Goal: Transaction & Acquisition: Purchase product/service

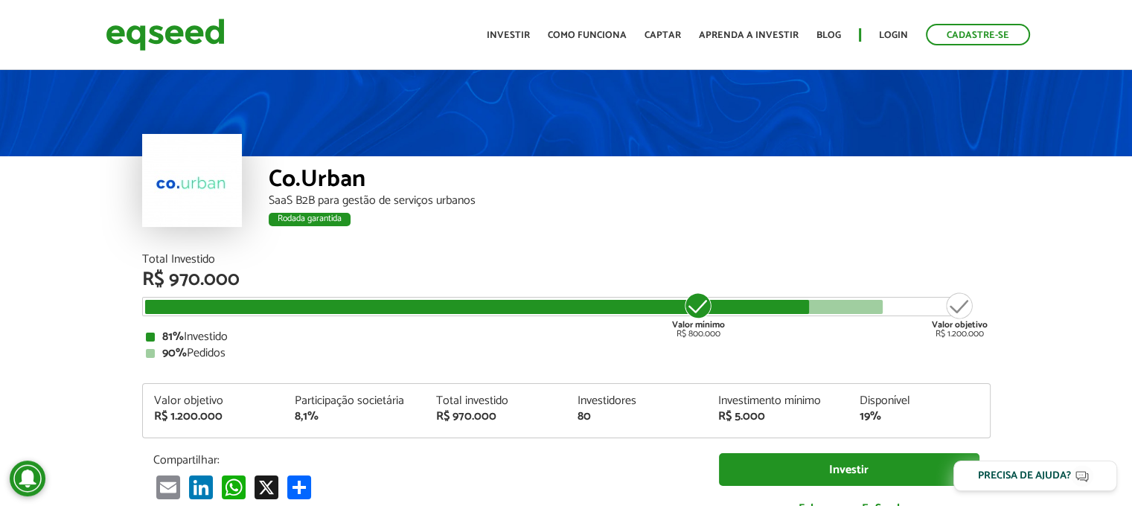
click at [149, 41] on img at bounding box center [165, 34] width 119 height 39
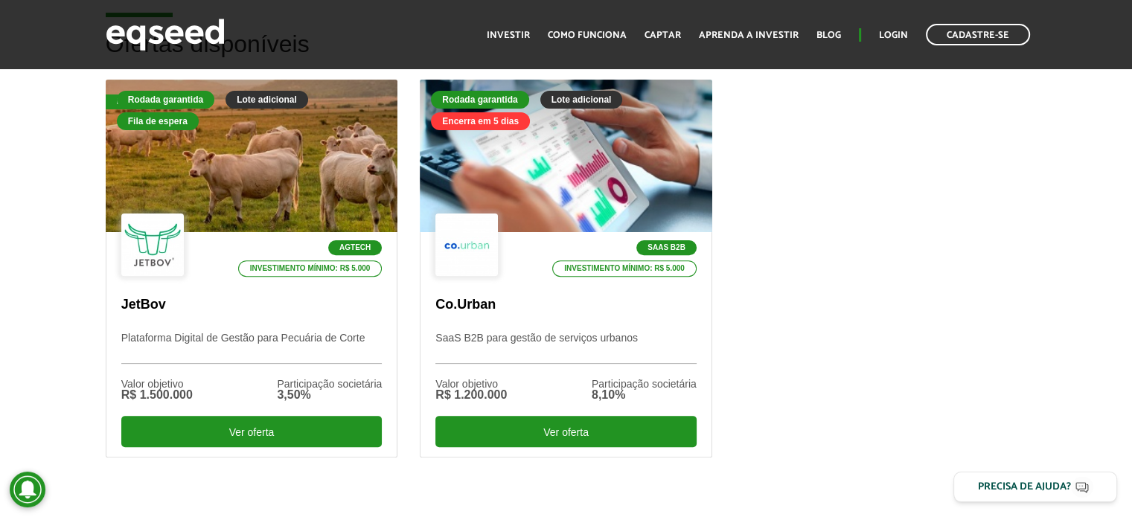
scroll to position [456, 0]
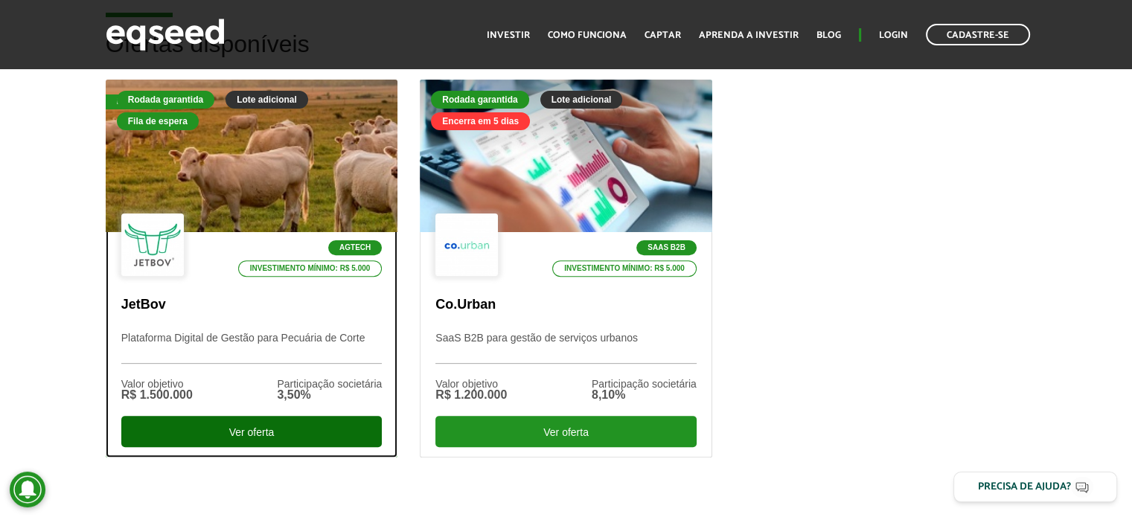
click at [248, 421] on div "Ver oferta" at bounding box center [251, 431] width 261 height 31
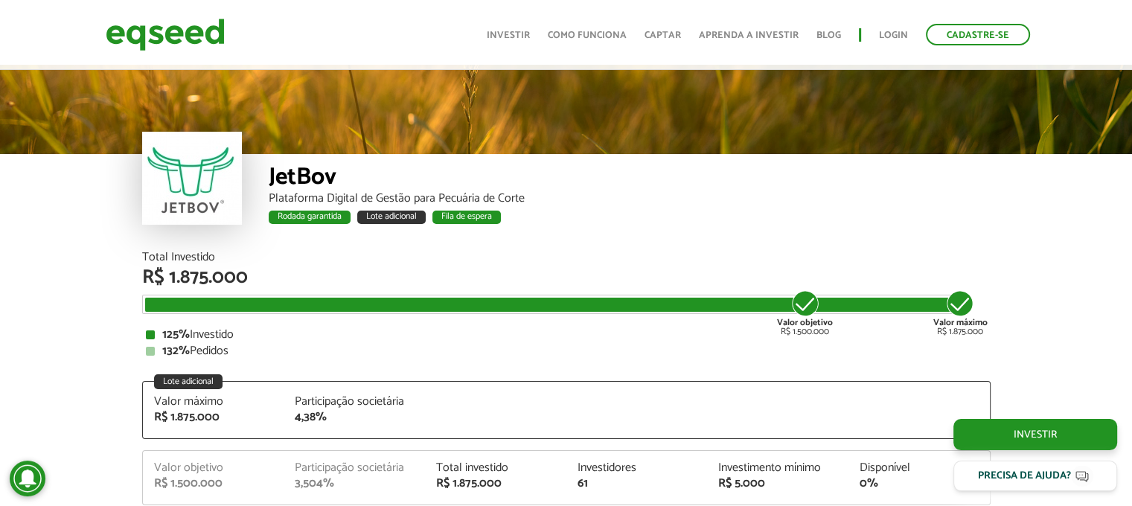
scroll to position [1868, 0]
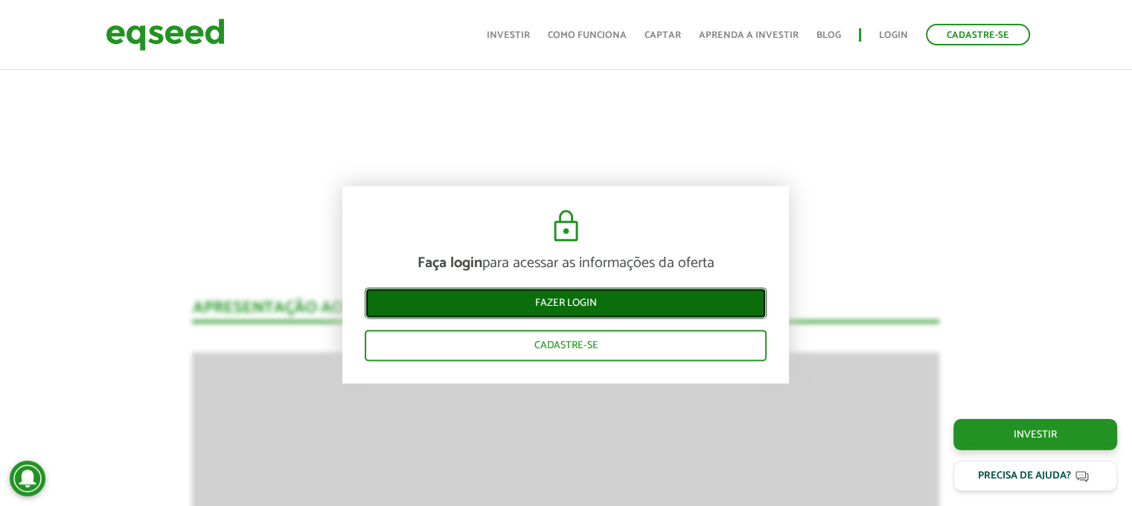
click at [604, 296] on link "Fazer login" at bounding box center [566, 302] width 402 height 31
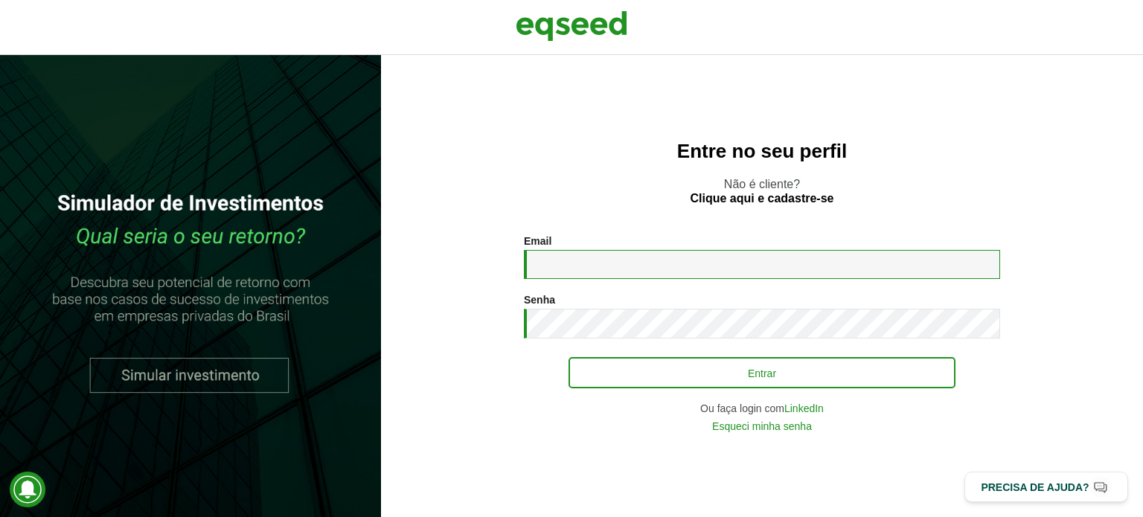
type input "**********"
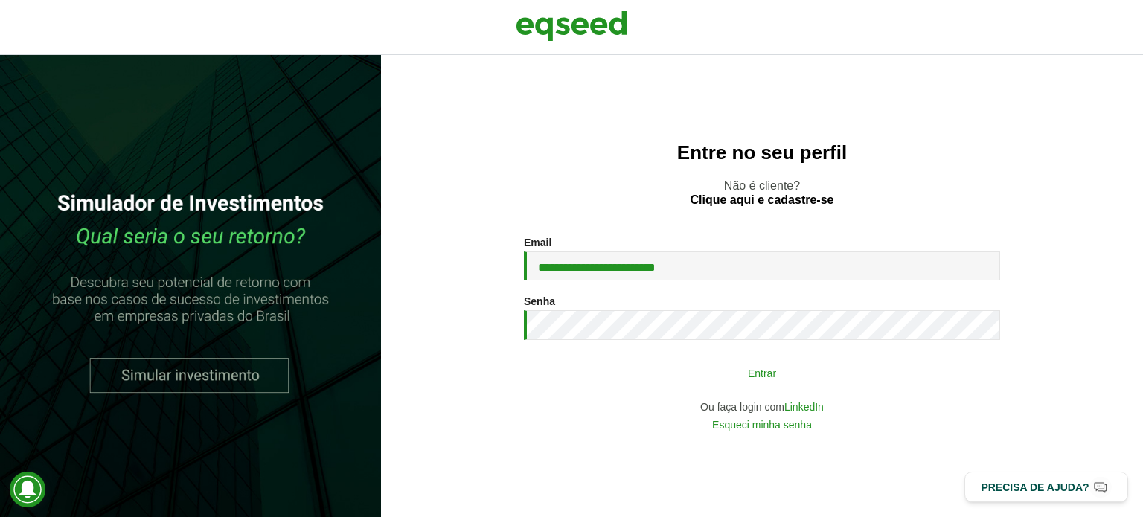
click at [720, 365] on button "Entrar" at bounding box center [762, 373] width 387 height 28
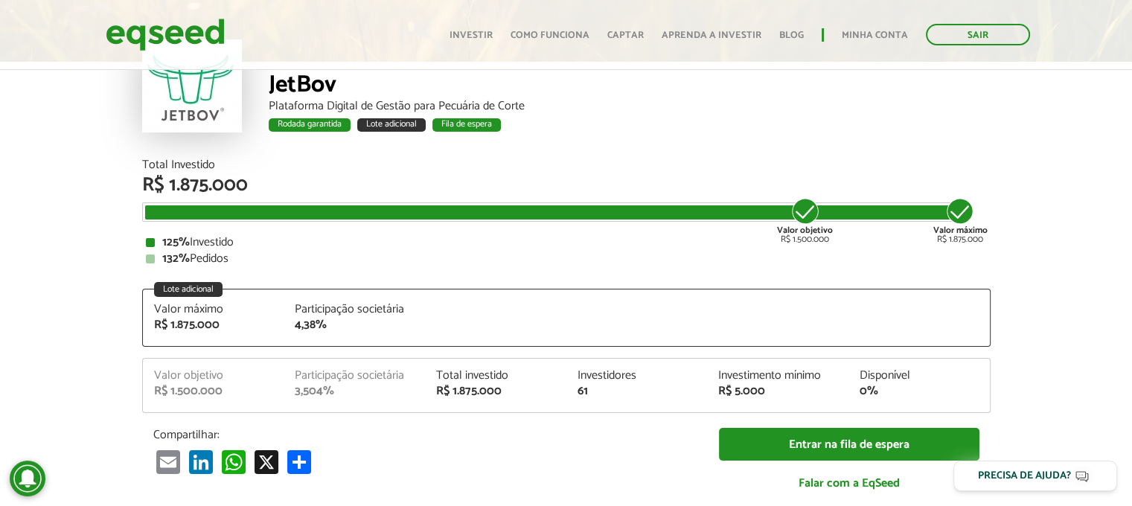
scroll to position [95, 0]
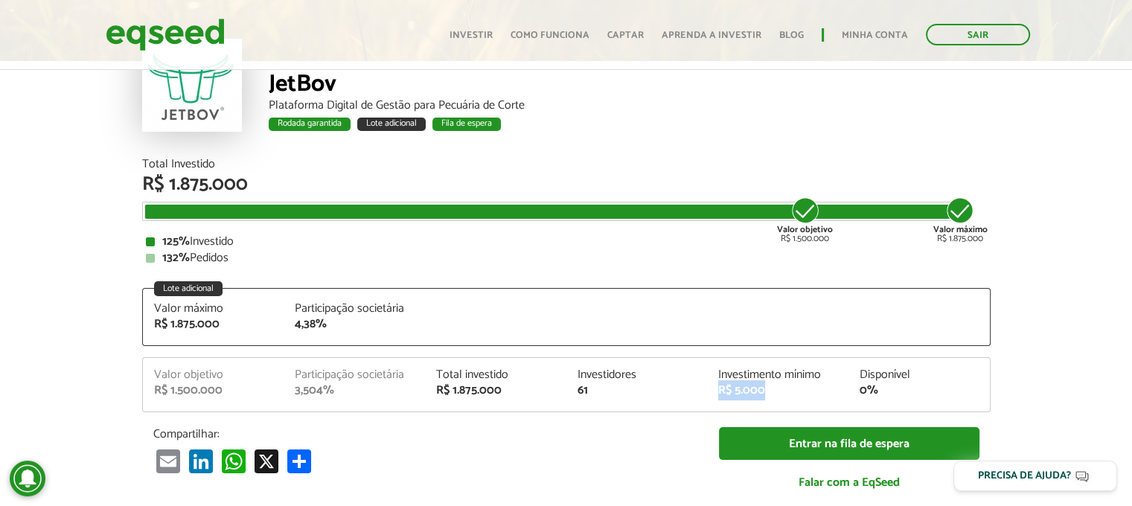
drag, startPoint x: 718, startPoint y: 394, endPoint x: 777, endPoint y: 399, distance: 59.8
click at [777, 399] on div "Valor objetivo R$ 1.500.000 Participação societária 3,504% Total investido R$ 1…" at bounding box center [566, 390] width 847 height 42
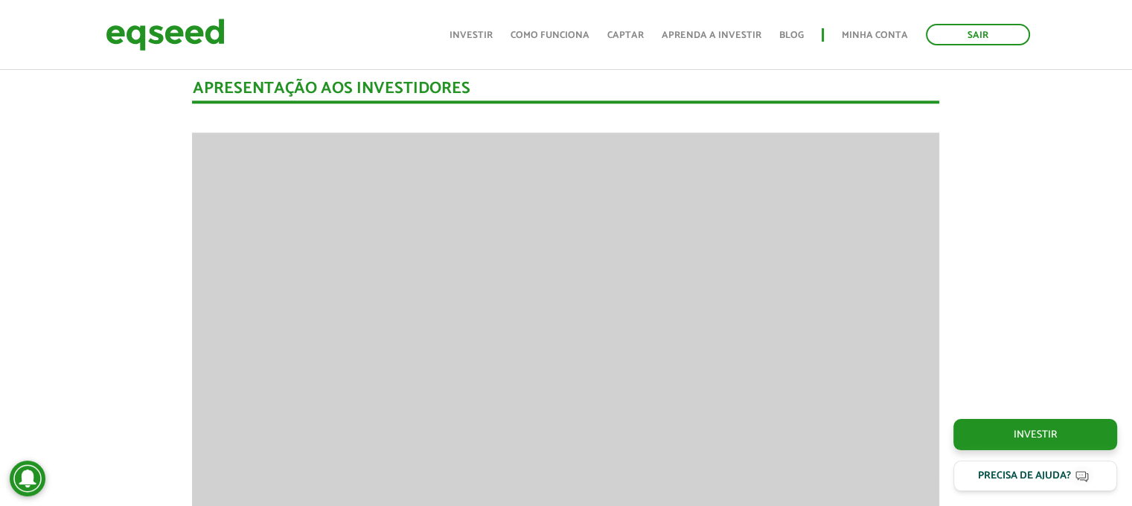
scroll to position [1898, 0]
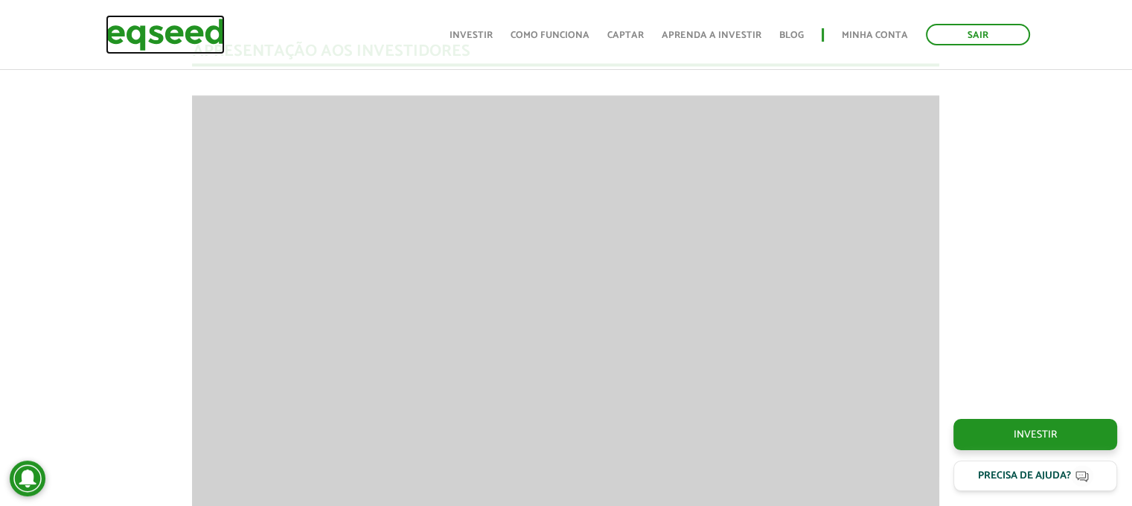
click at [186, 48] on img at bounding box center [165, 34] width 119 height 39
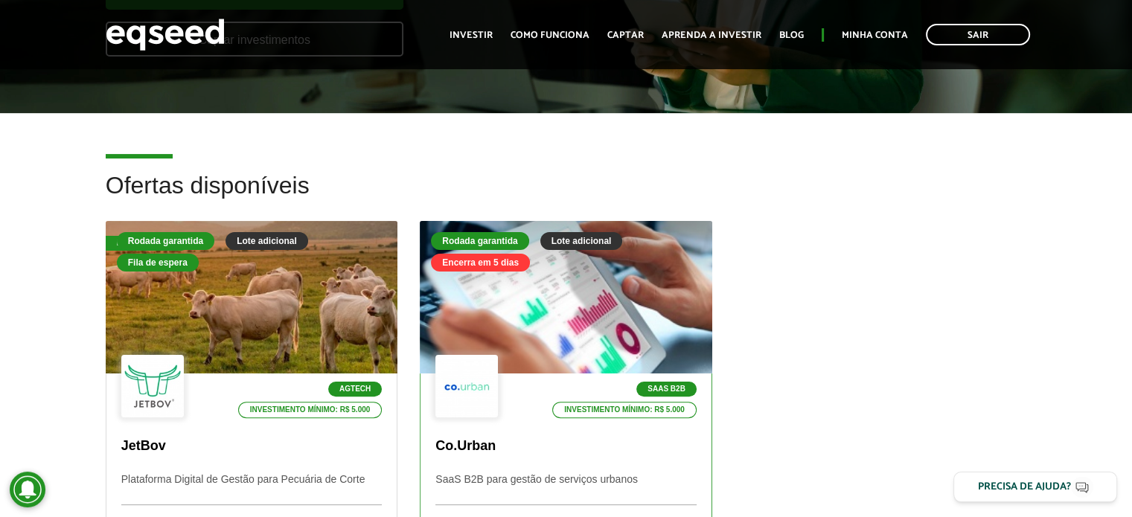
scroll to position [491, 0]
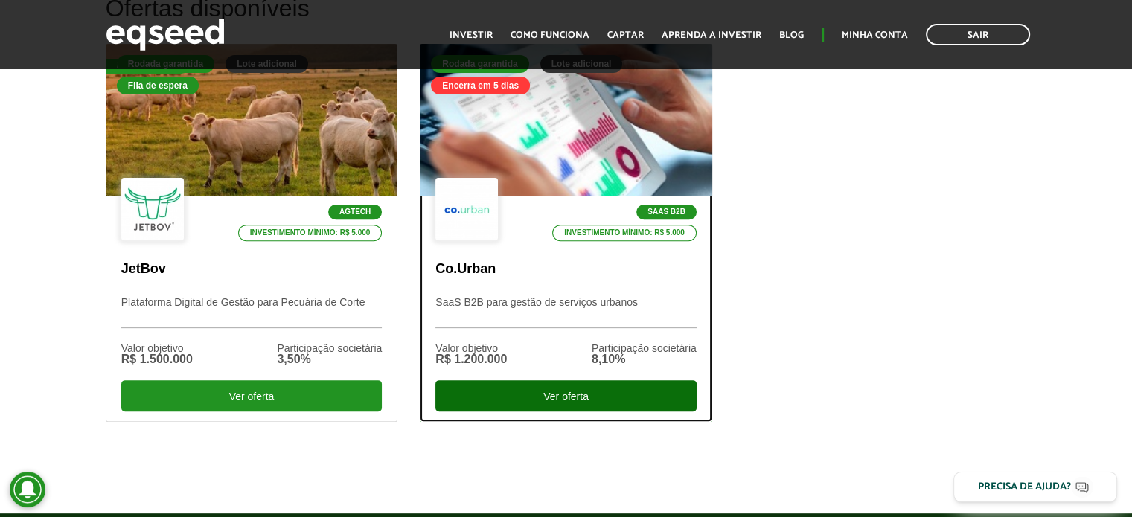
click at [571, 386] on div "Ver oferta" at bounding box center [565, 395] width 261 height 31
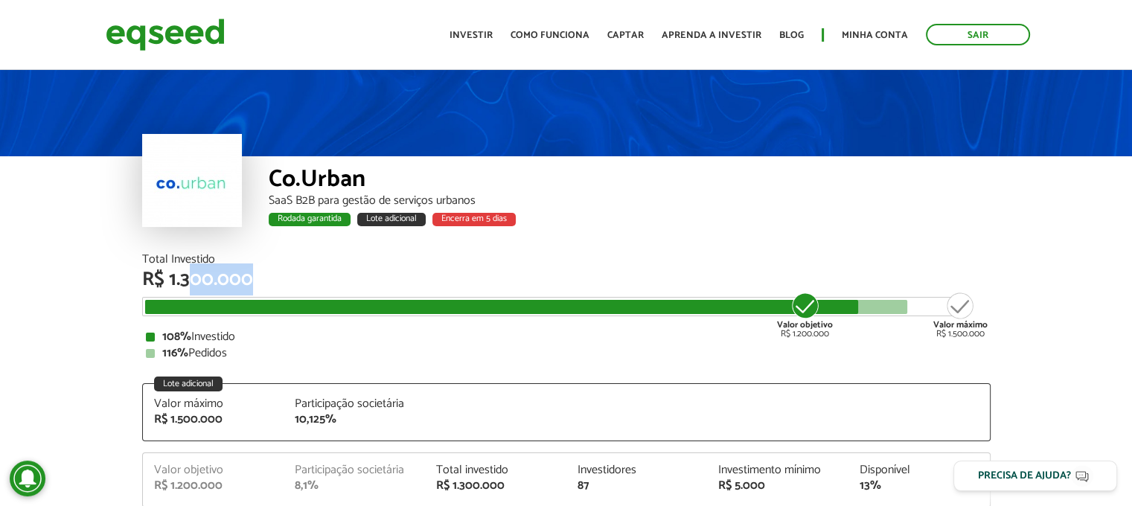
drag, startPoint x: 186, startPoint y: 279, endPoint x: 365, endPoint y: 300, distance: 179.9
click at [365, 300] on div "Total Investido R$ 1.300.000 Valor objetivo R$ 1.200.000 Valor máximo R$ 1.500.…" at bounding box center [566, 307] width 849 height 106
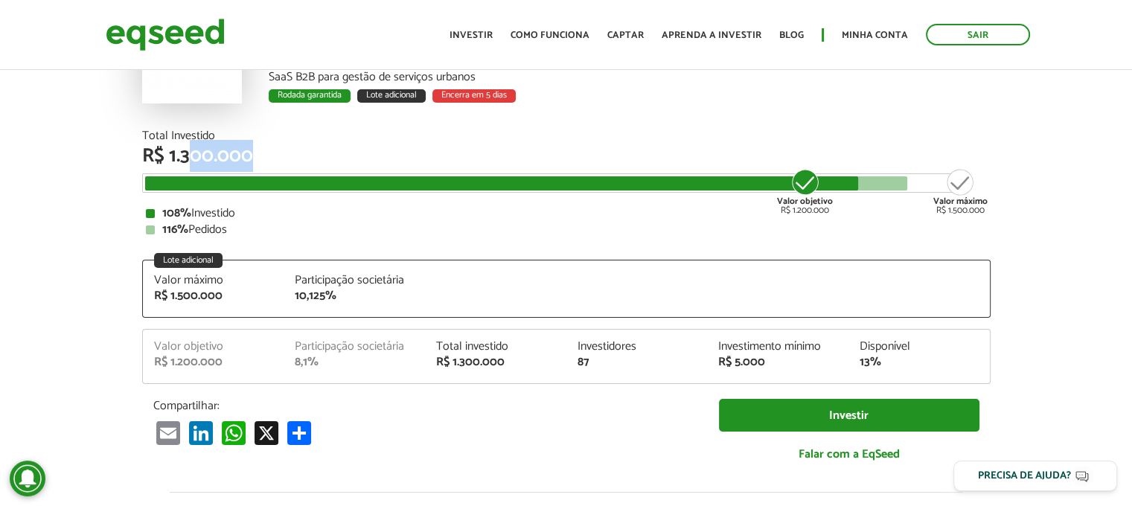
scroll to position [135, 0]
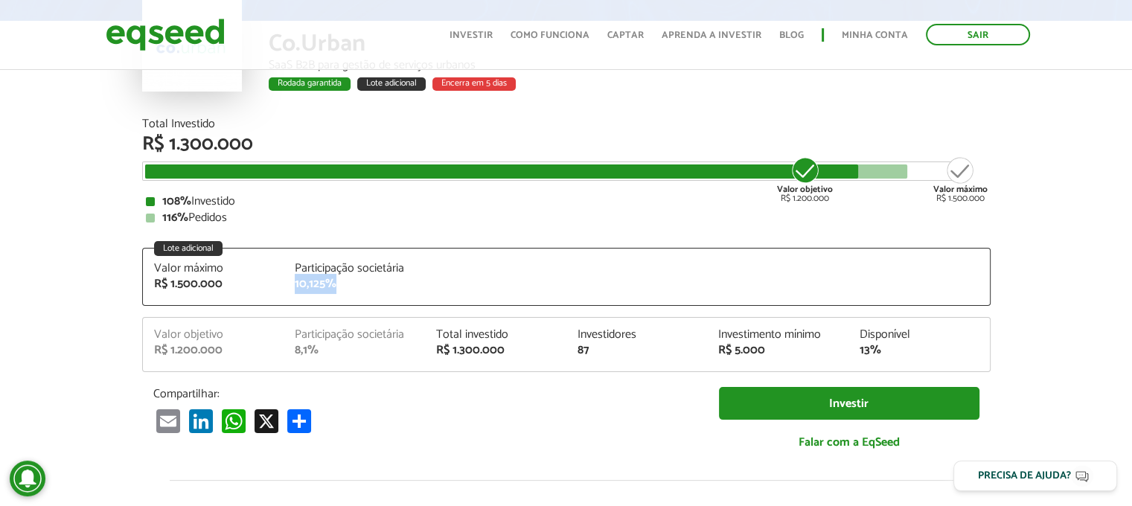
drag, startPoint x: 288, startPoint y: 279, endPoint x: 347, endPoint y: 281, distance: 58.8
click at [347, 281] on div "Participação societária 10,125%" at bounding box center [354, 277] width 141 height 28
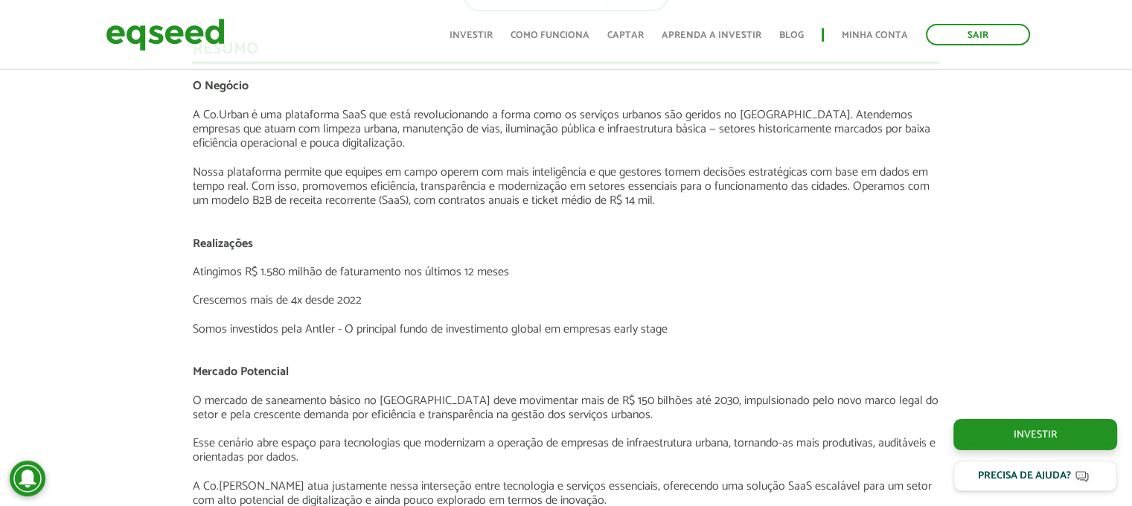
scroll to position [2078, 0]
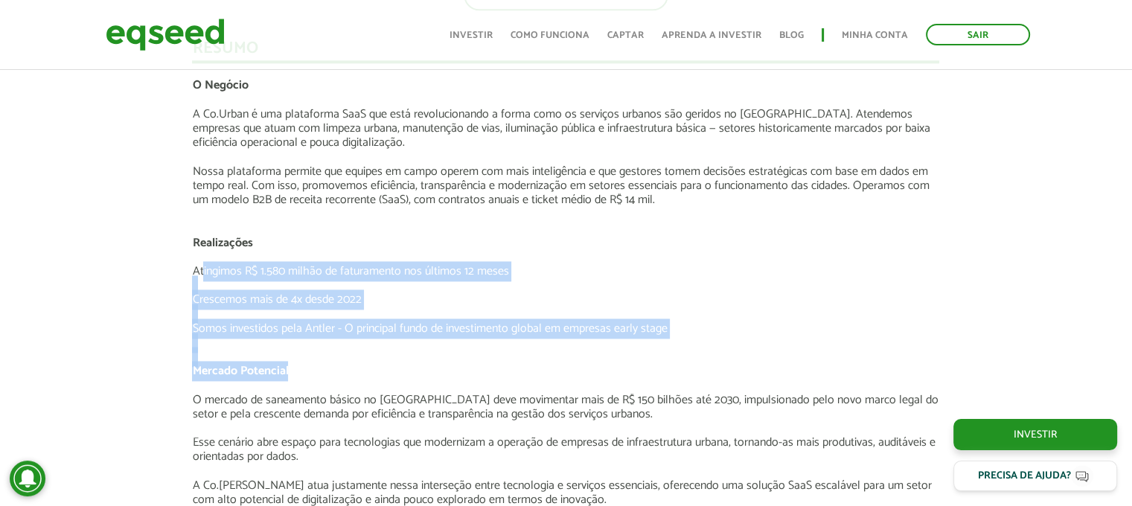
drag, startPoint x: 203, startPoint y: 275, endPoint x: 575, endPoint y: 363, distance: 382.6
click at [575, 363] on div "O Negócio A Co.Urban é uma plataforma SaaS que está revolucionando a forma como…" at bounding box center [565, 506] width 747 height 857
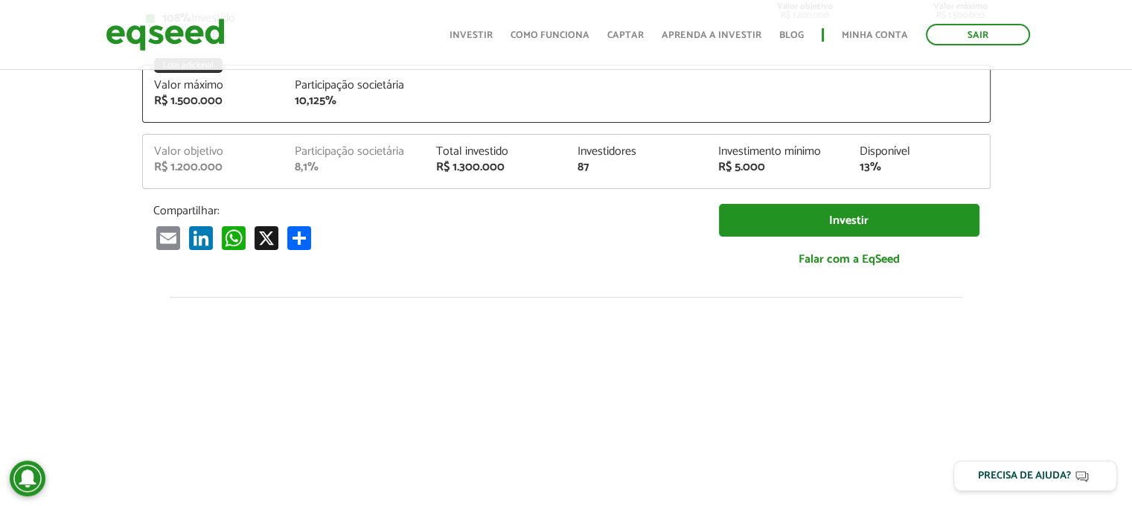
scroll to position [0, 0]
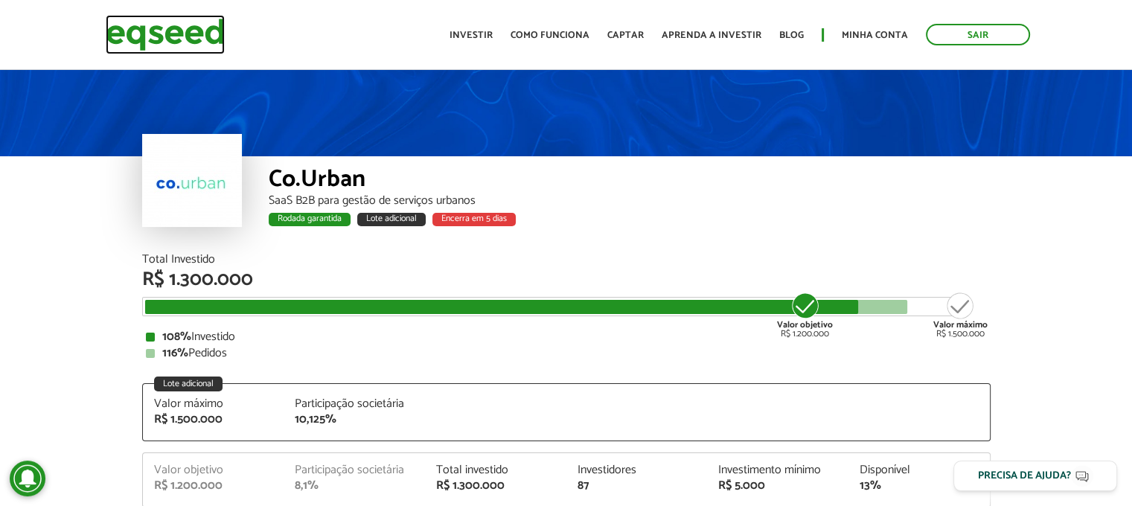
click at [166, 44] on img at bounding box center [165, 34] width 119 height 39
